Goal: Transaction & Acquisition: Subscribe to service/newsletter

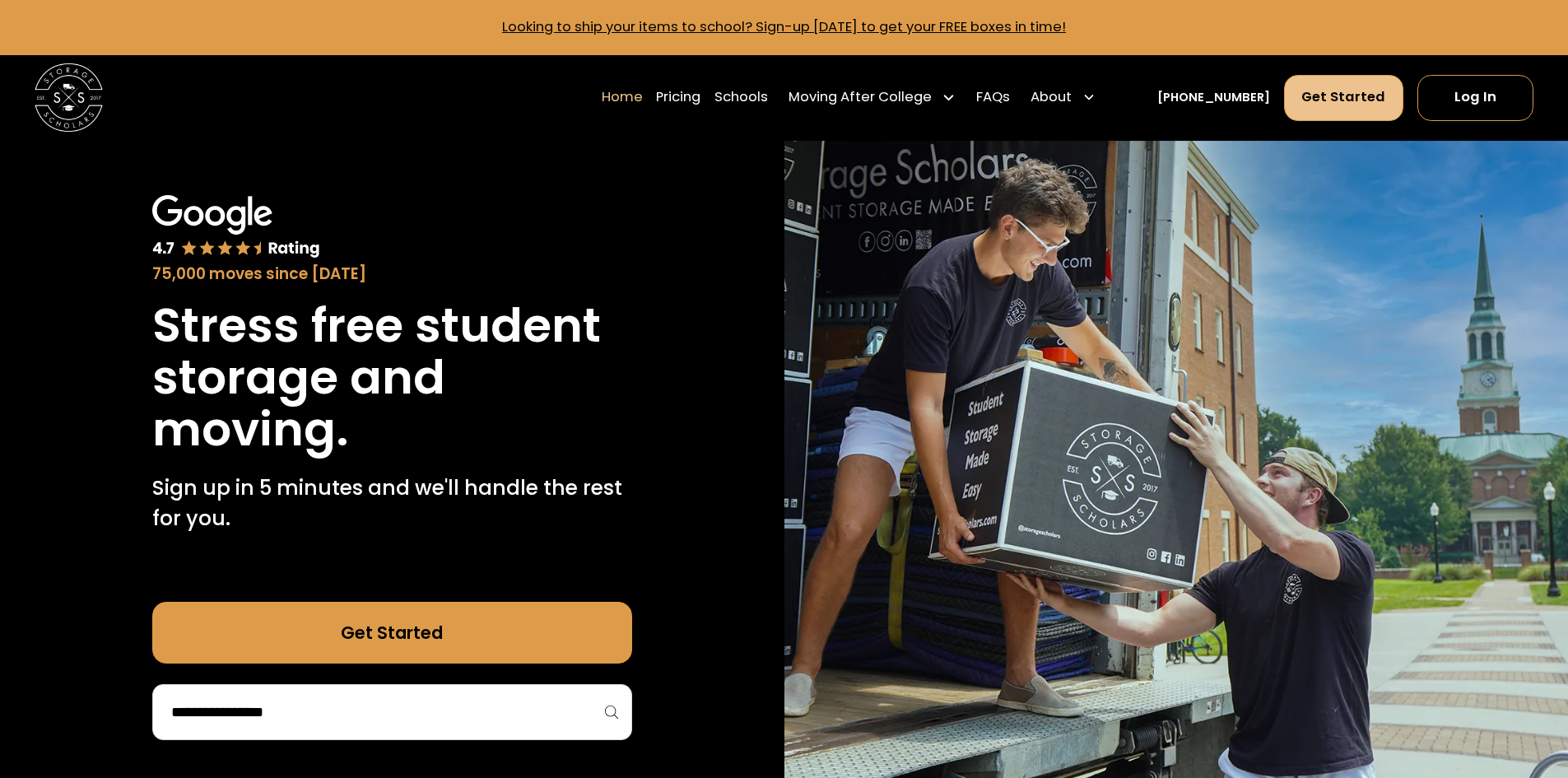
click at [1331, 118] on link "Get Started" at bounding box center [1345, 98] width 120 height 46
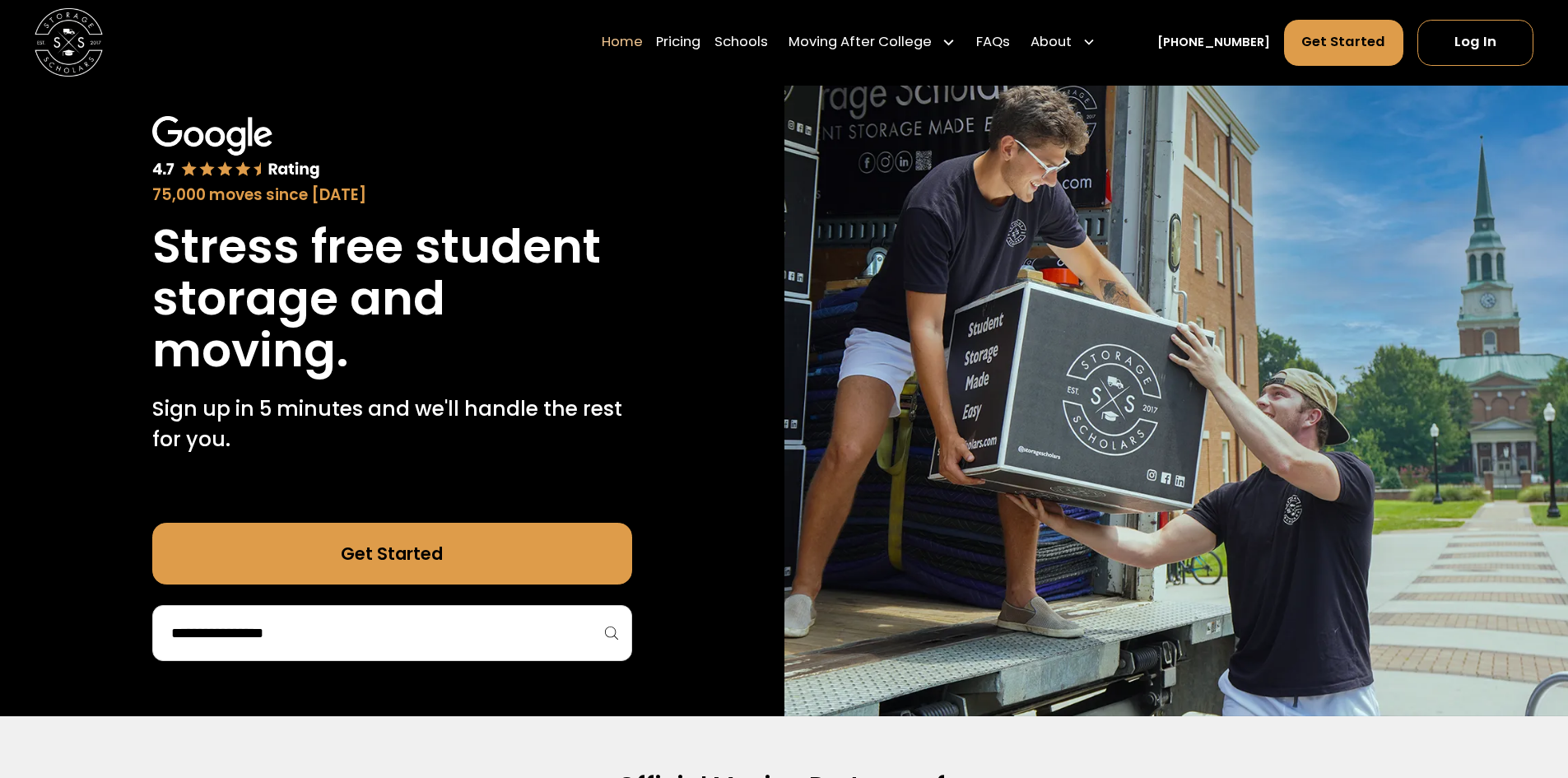
scroll to position [82, 0]
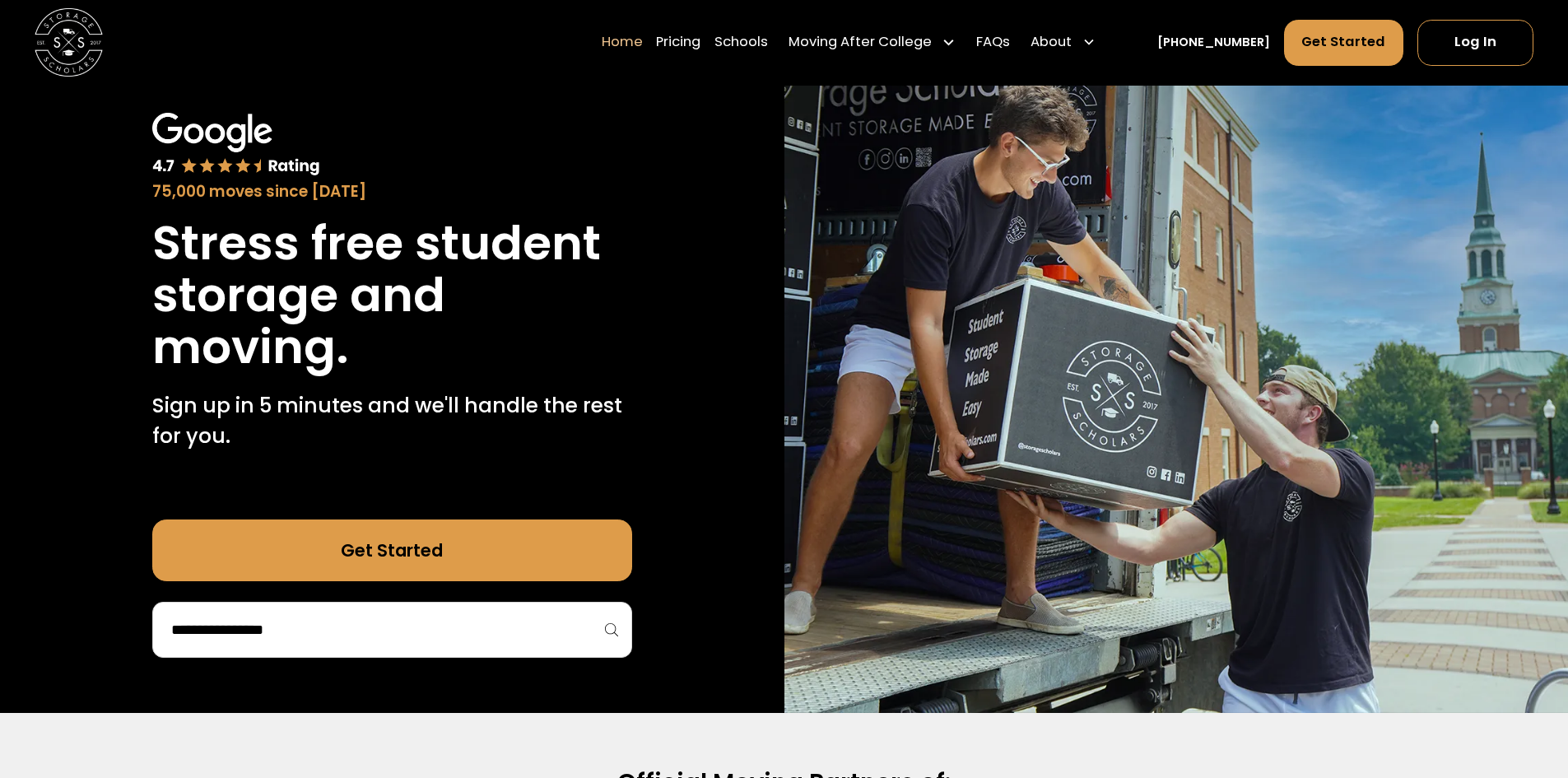
click at [386, 562] on link "Get Started" at bounding box center [392, 550] width 480 height 62
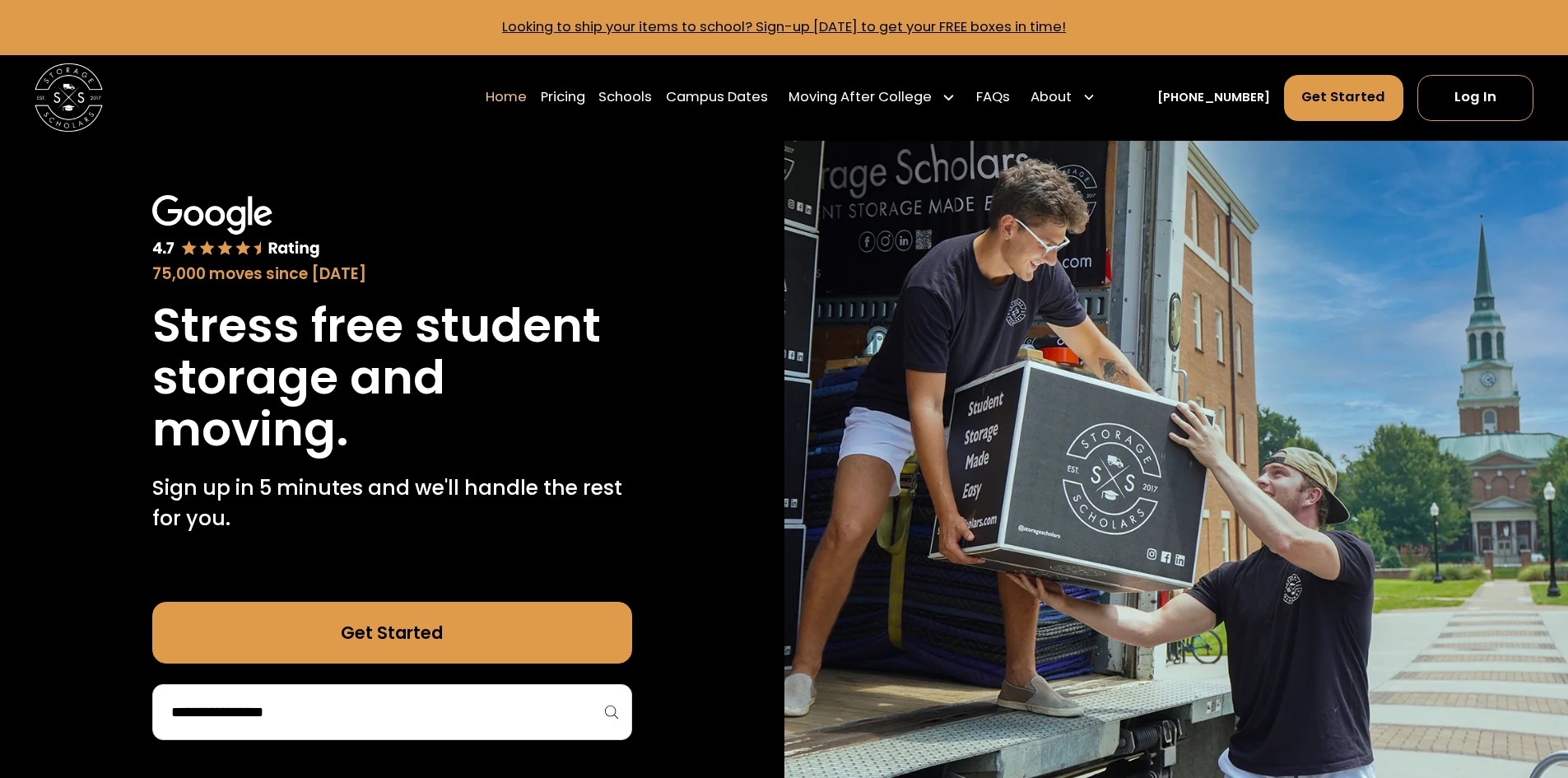
click at [916, 21] on link "Looking to ship your items to school? Sign-up today to get your FREE boxes in t…" at bounding box center [784, 27] width 564 height 19
